Goal: Check status: Check status

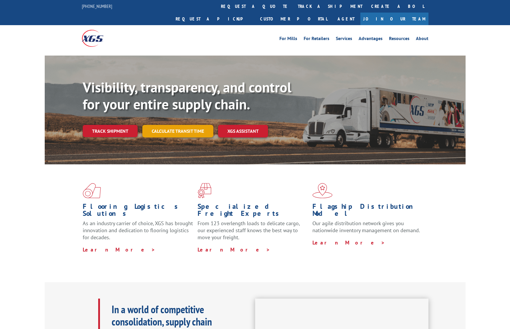
click at [168, 125] on link "Calculate transit time" at bounding box center [177, 131] width 71 height 13
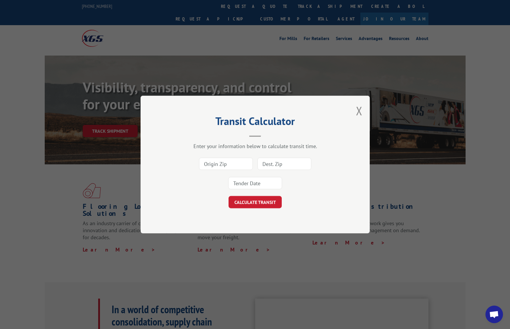
click at [362, 110] on div "Transit Calculator Enter your information below to calculate transit time. CALC…" at bounding box center [254, 165] width 229 height 138
click at [359, 110] on button "Close modal" at bounding box center [359, 110] width 6 height 15
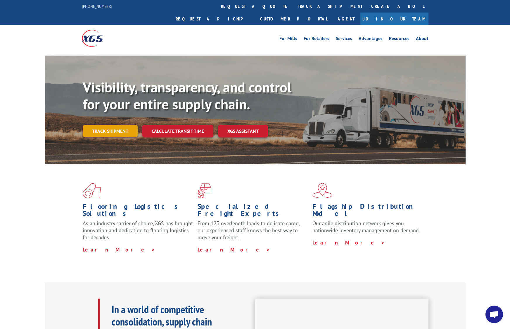
click at [117, 125] on link "Track shipment" at bounding box center [110, 131] width 55 height 12
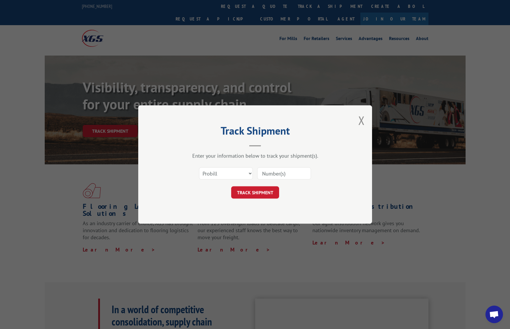
click at [270, 174] on input at bounding box center [284, 173] width 54 height 12
paste input "17602051"
type input "17602051"
click at [252, 195] on button "TRACK SHIPMENT" at bounding box center [255, 192] width 48 height 12
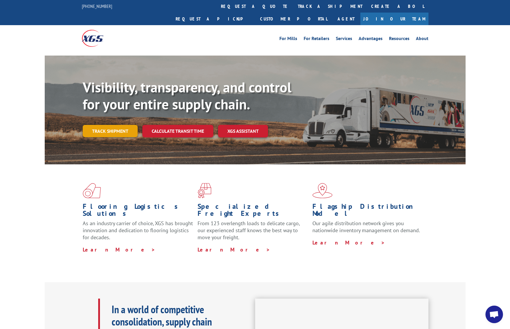
click at [116, 125] on link "Track shipment" at bounding box center [110, 131] width 55 height 12
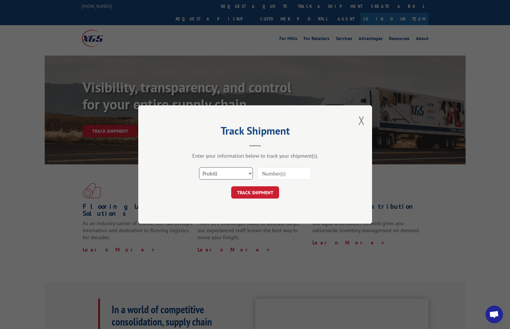
select select "bol"
click option "BOL" at bounding box center [0, 0] width 0 height 0
click at [274, 175] on input at bounding box center [284, 173] width 54 height 12
paste input "243492"
type input "243492"
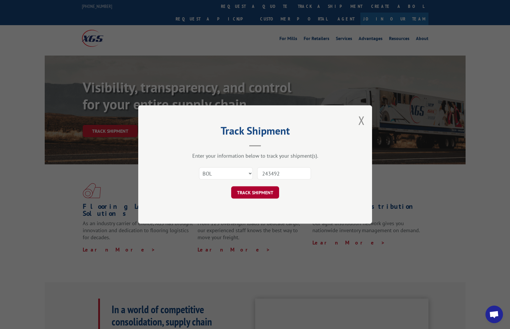
click at [260, 188] on button "TRACK SHIPMENT" at bounding box center [255, 192] width 48 height 12
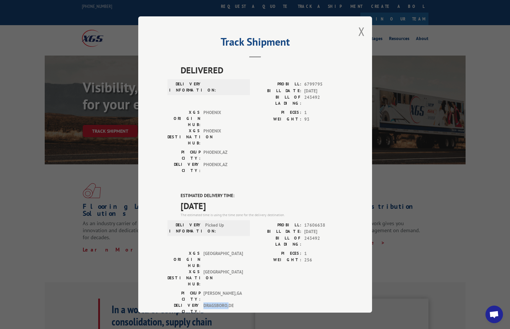
drag, startPoint x: 204, startPoint y: 241, endPoint x: 228, endPoint y: 243, distance: 23.1
click at [228, 302] on span "DRAGSBORO , DE" at bounding box center [222, 308] width 39 height 12
